Goal: Task Accomplishment & Management: Use online tool/utility

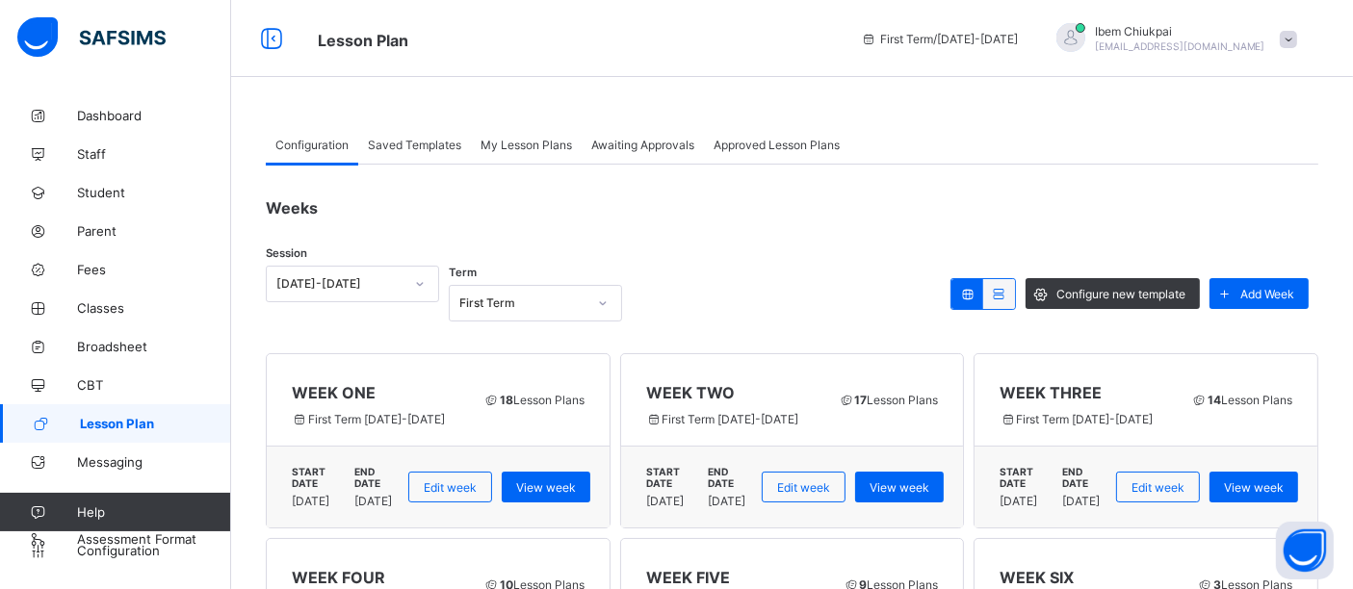
click at [531, 142] on span "My Lesson Plans" at bounding box center [526, 145] width 91 height 14
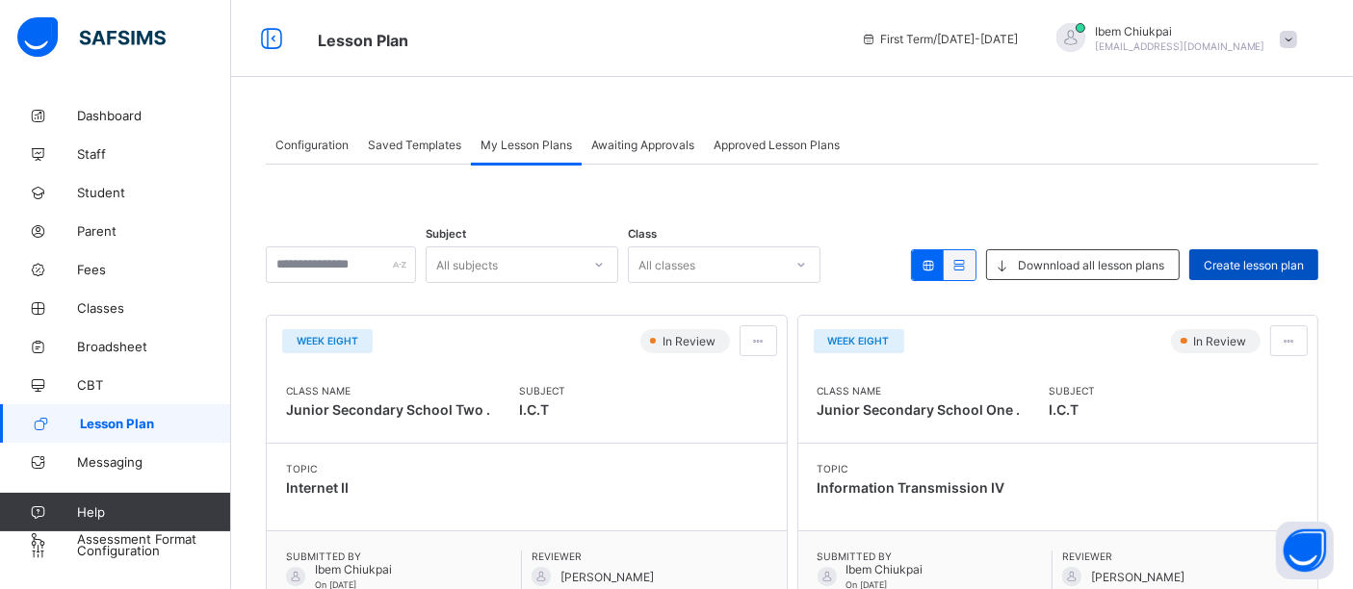
click at [1283, 261] on span "Create lesson plan" at bounding box center [1254, 265] width 100 height 14
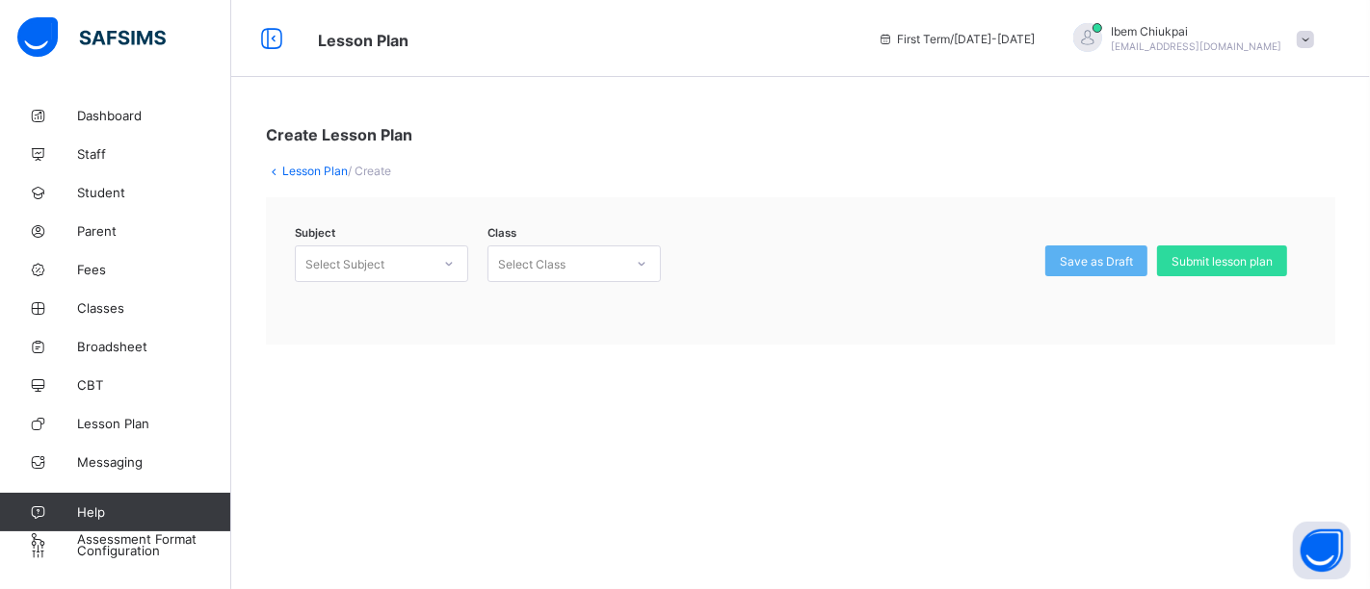
click at [448, 259] on icon at bounding box center [449, 263] width 12 height 19
click at [373, 308] on div "I.C.T (128)" at bounding box center [381, 306] width 171 height 30
click at [609, 267] on div "Select Class" at bounding box center [555, 263] width 135 height 27
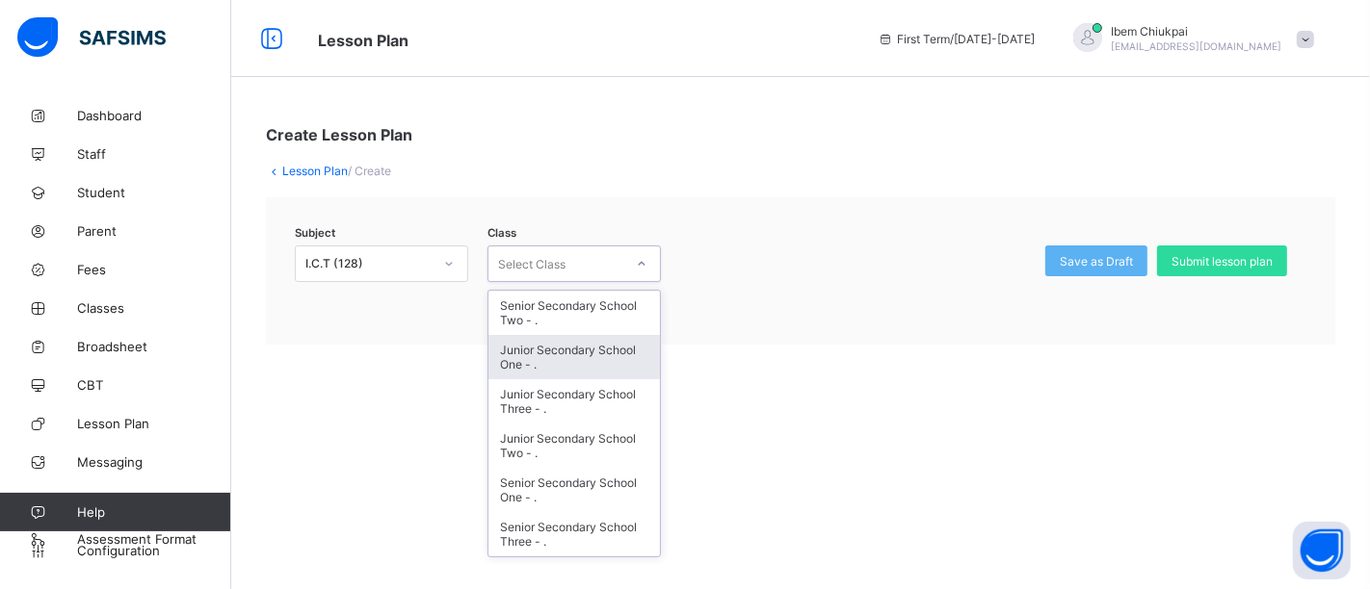
click at [569, 359] on div "Junior Secondary School One - ." at bounding box center [573, 357] width 171 height 44
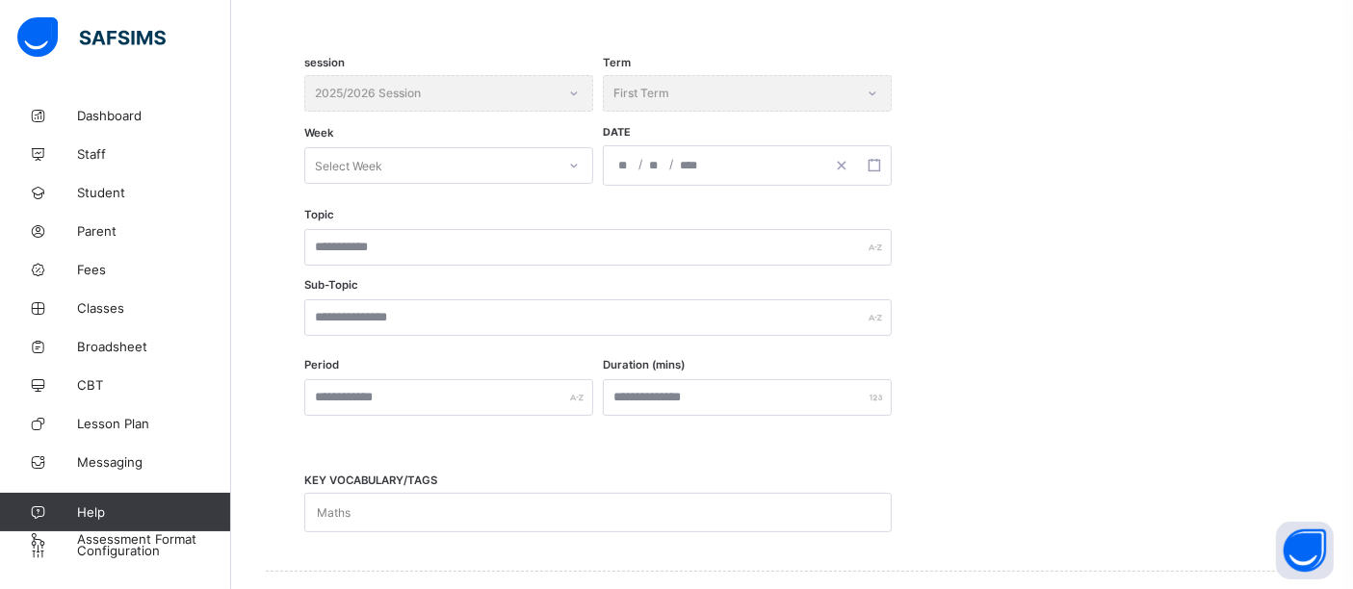
scroll to position [143, 0]
